Goal: Task Accomplishment & Management: Complete application form

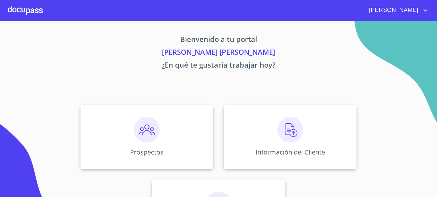
click at [410, 10] on span "[PERSON_NAME]" at bounding box center [392, 10] width 57 height 10
click at [300, 131] on div at bounding box center [218, 98] width 437 height 197
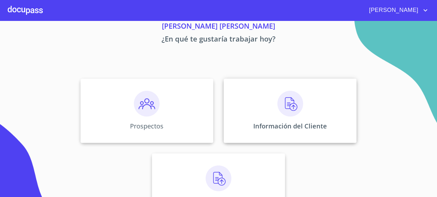
scroll to position [52, 0]
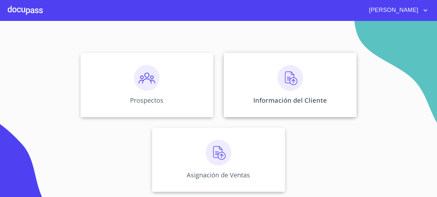
click at [278, 96] on div "Información del Cliente" at bounding box center [290, 85] width 133 height 64
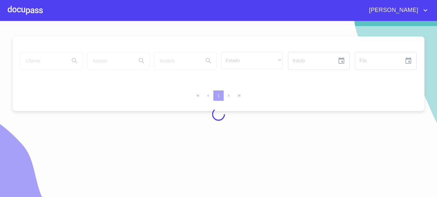
click at [416, 5] on span "[PERSON_NAME]" at bounding box center [392, 10] width 57 height 10
click at [420, 17] on li "Salir" at bounding box center [418, 14] width 21 height 12
